Goal: Task Accomplishment & Management: Manage account settings

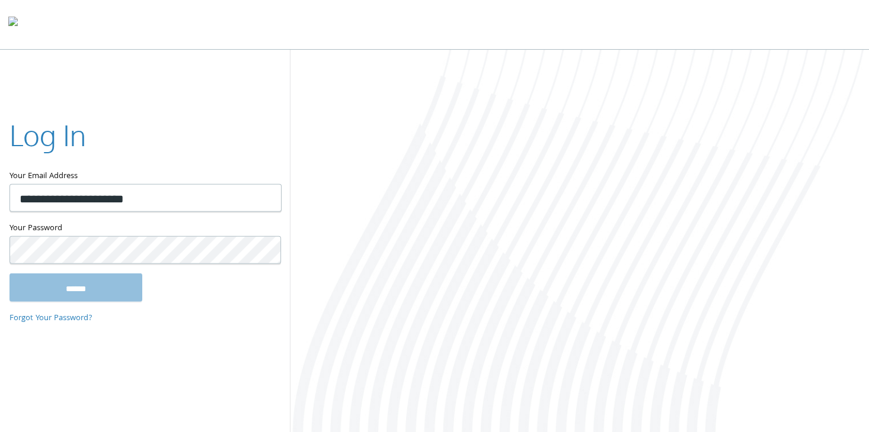
type input "**********"
click at [9, 273] on input "******" at bounding box center [75, 287] width 133 height 28
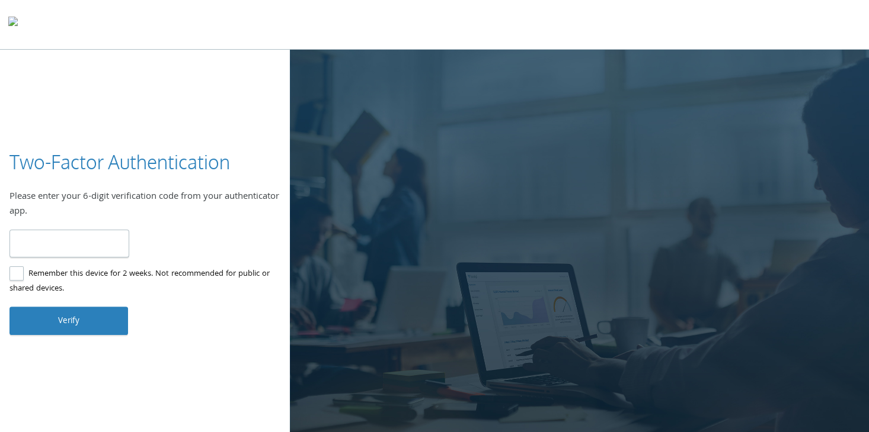
type input "******"
